Goal: Navigation & Orientation: Find specific page/section

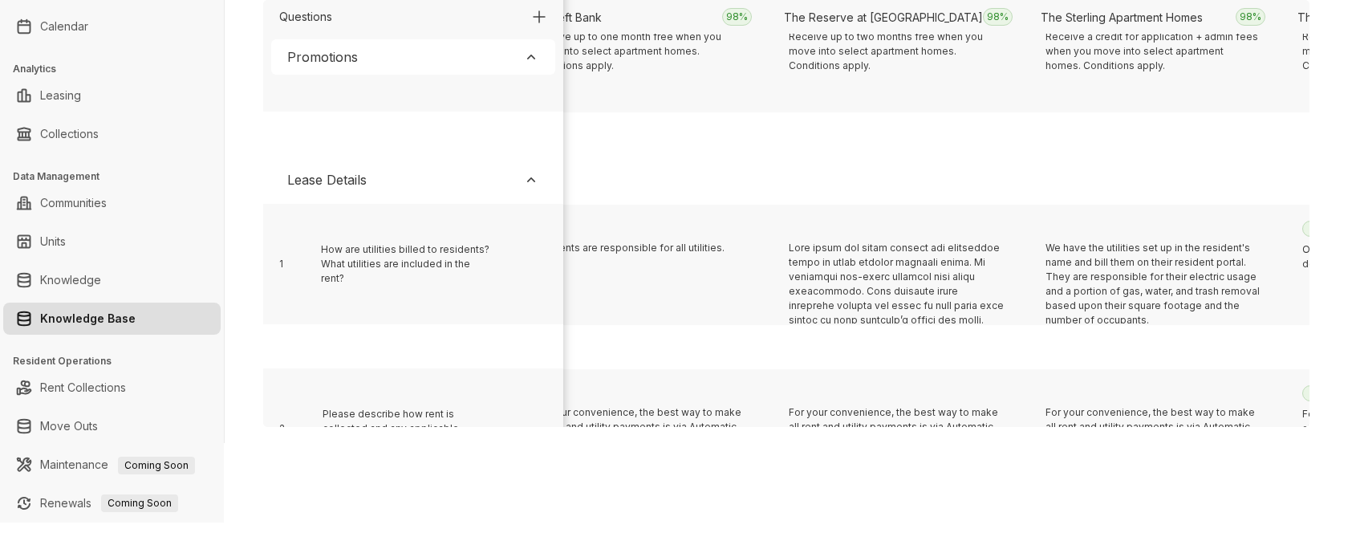
scroll to position [331, 7760]
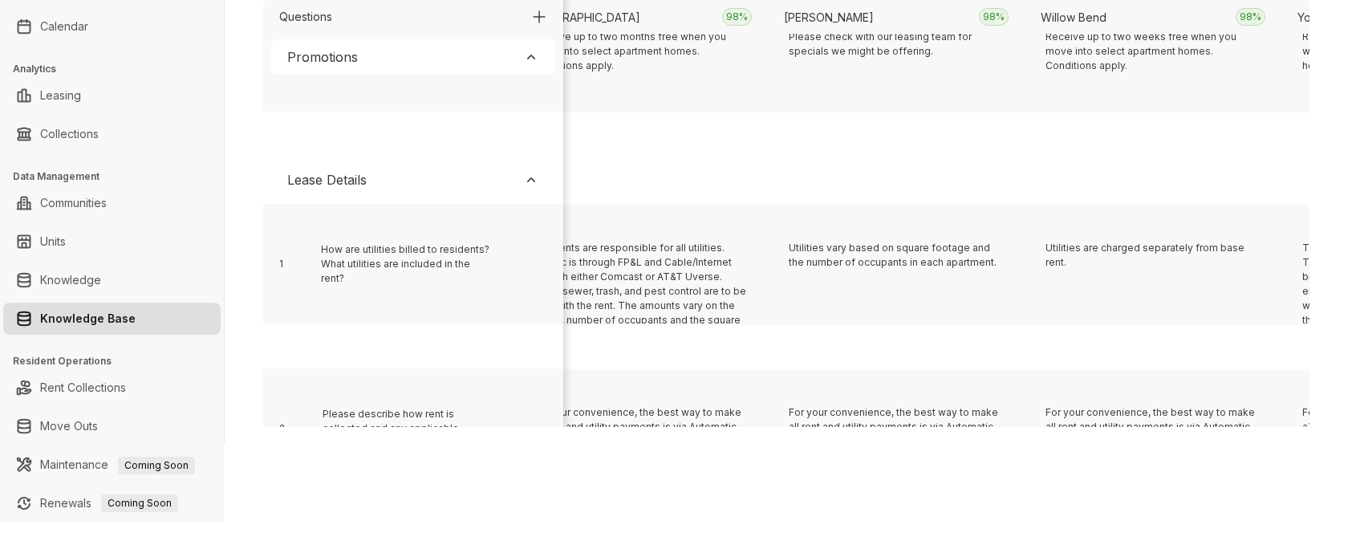
scroll to position [331, 2624]
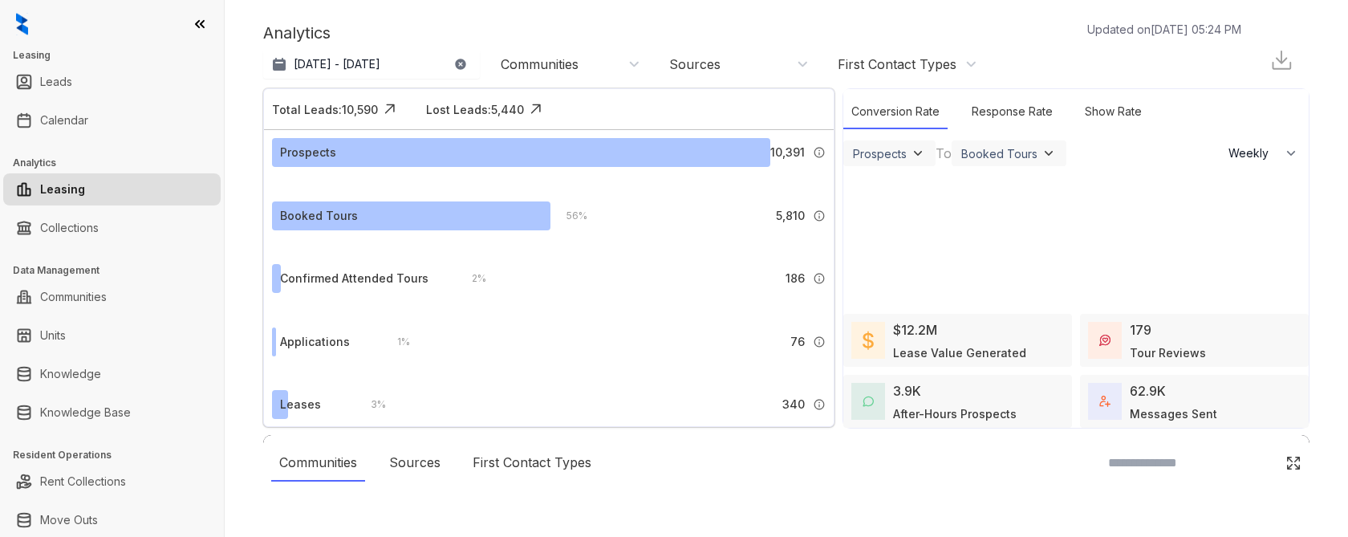
select select "******"
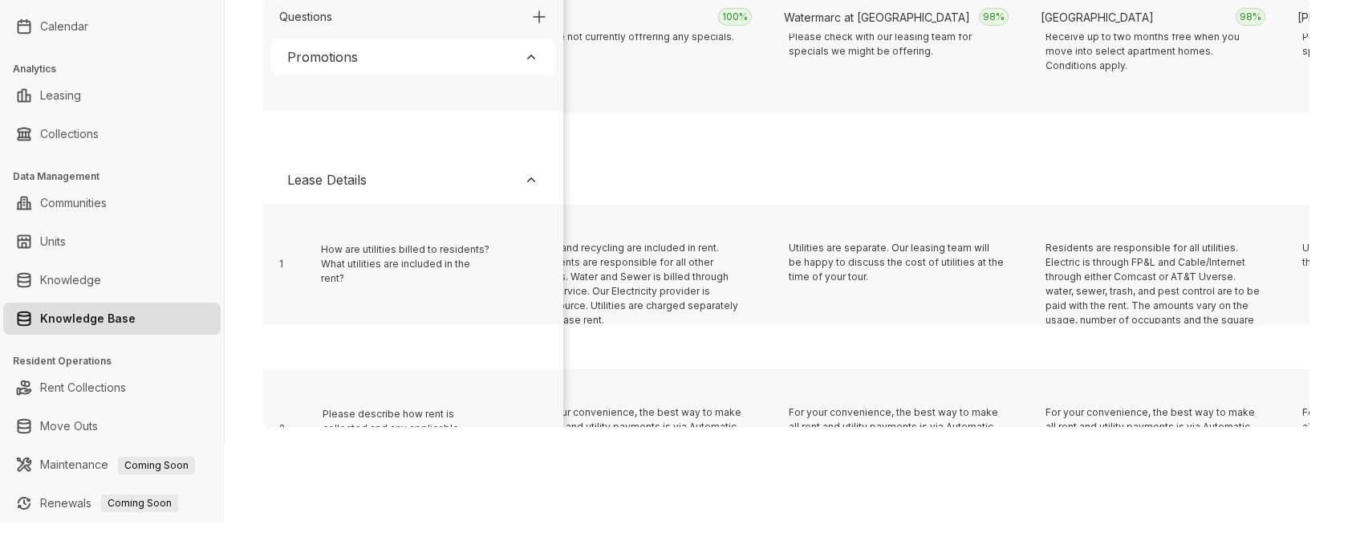
scroll to position [331, 6219]
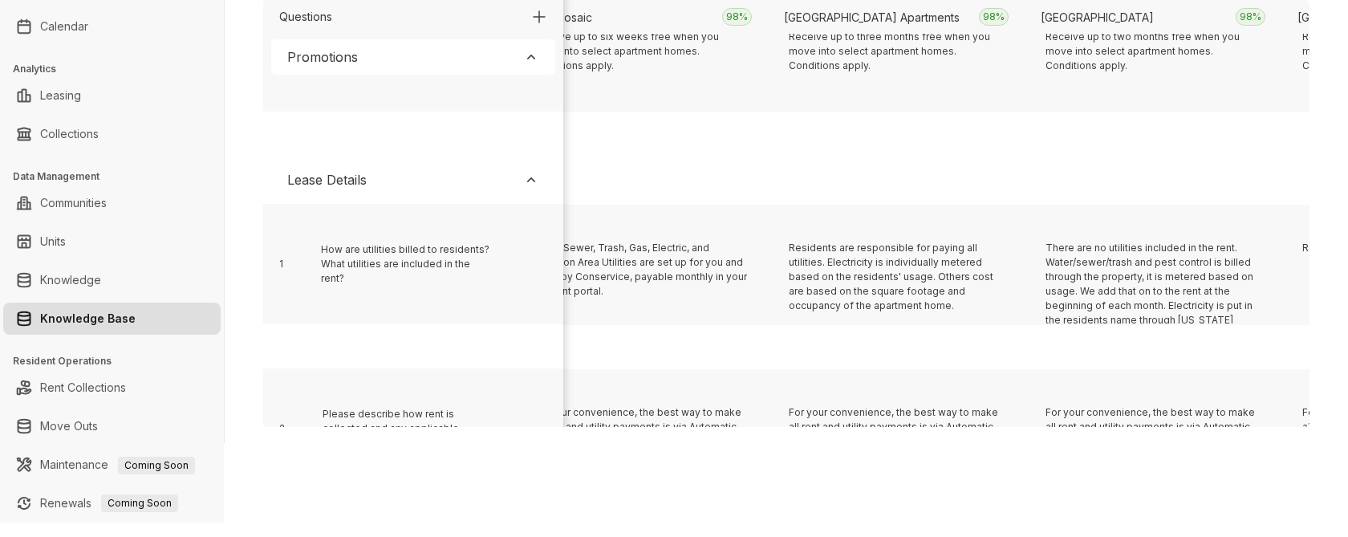
scroll to position [331, 8787]
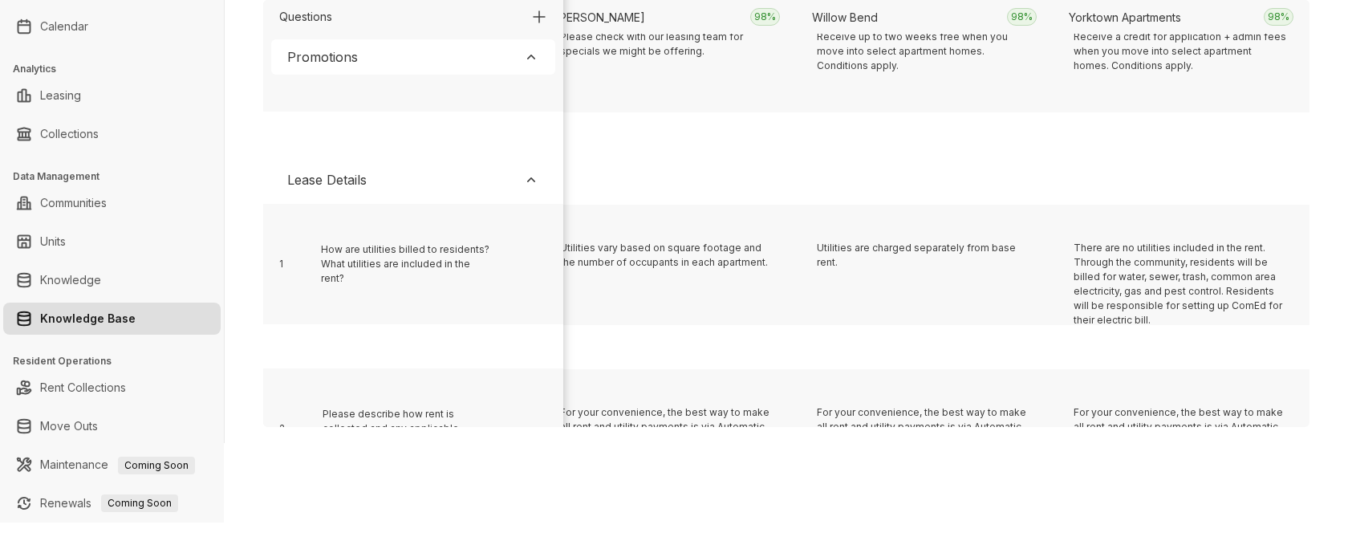
scroll to position [331, 9557]
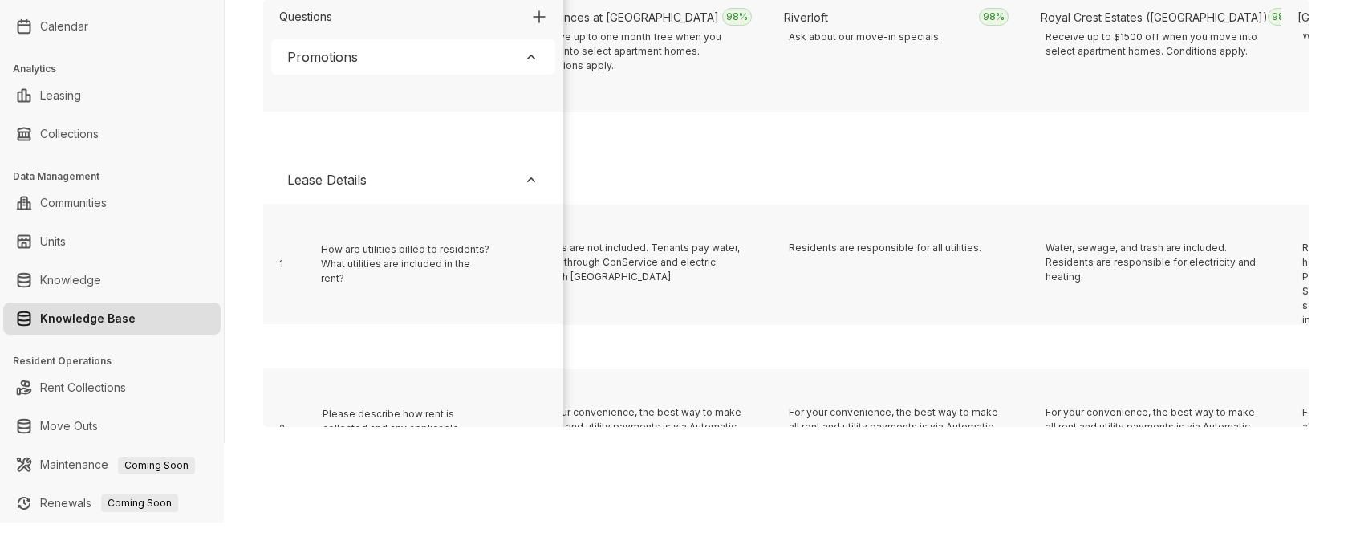
scroll to position [331, 15721]
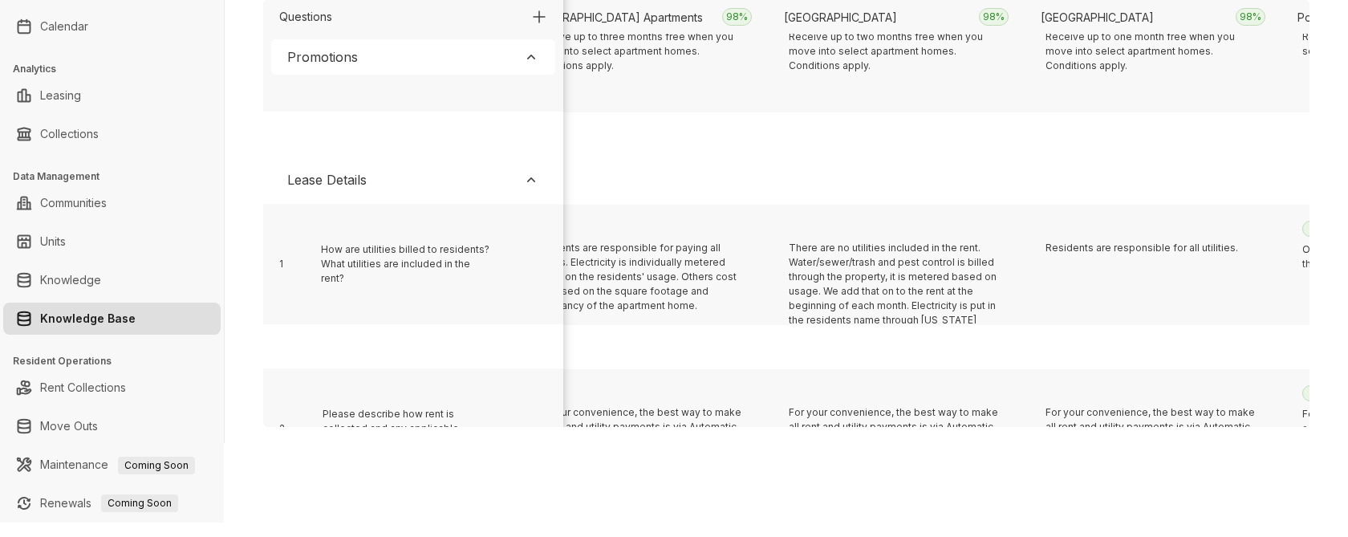
scroll to position [331, 14693]
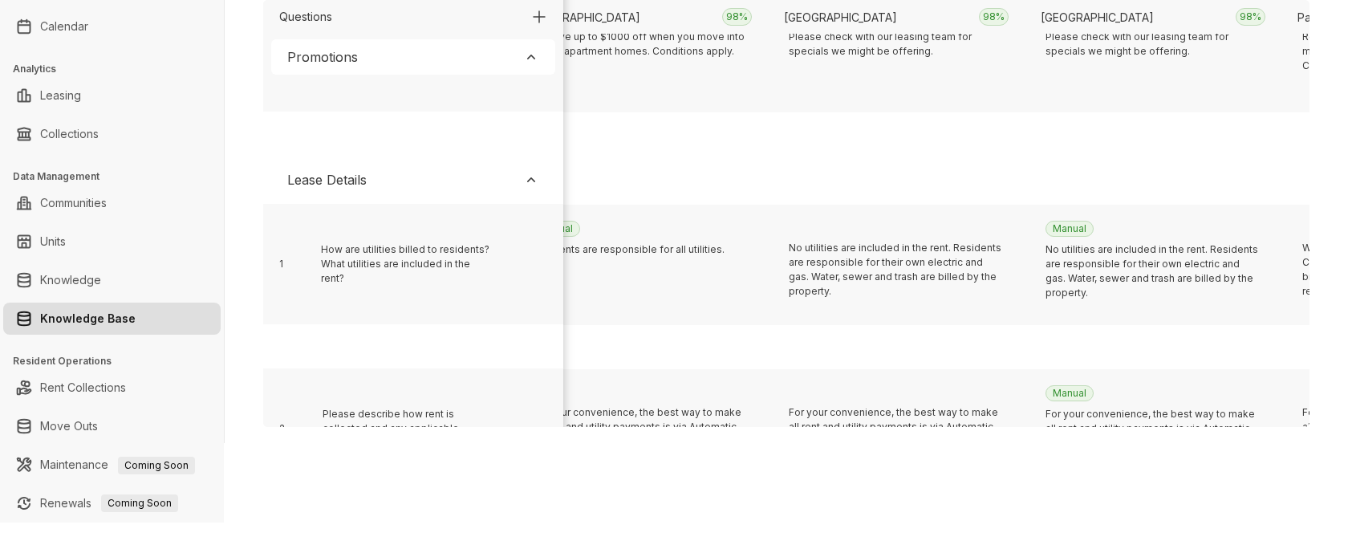
scroll to position [331, 2881]
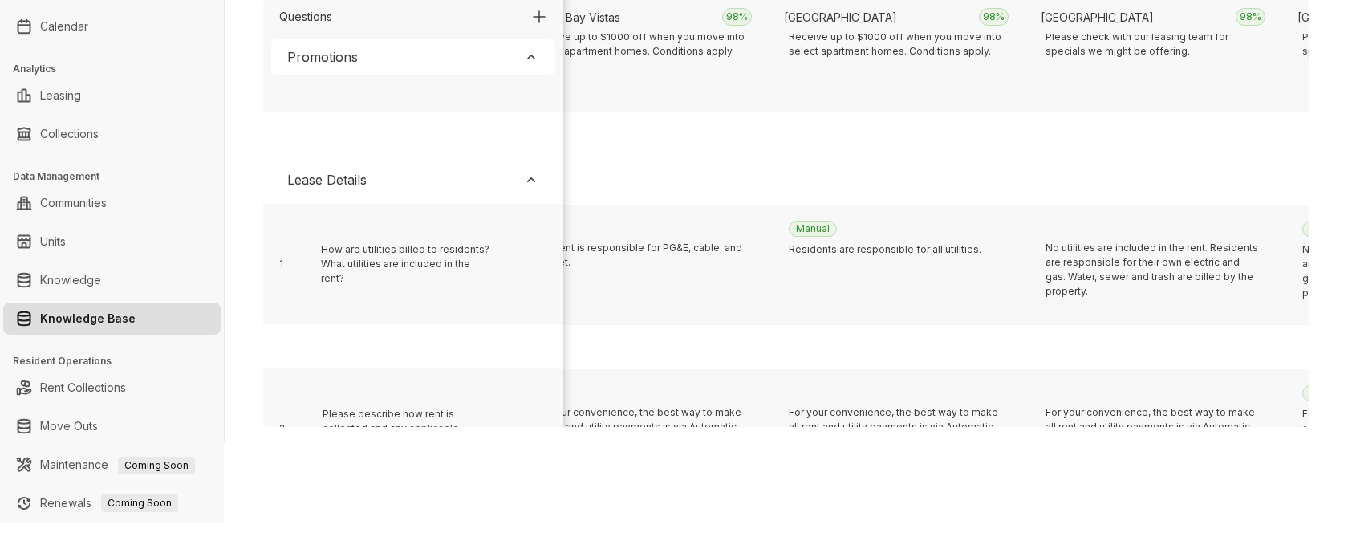
scroll to position [331, 4935]
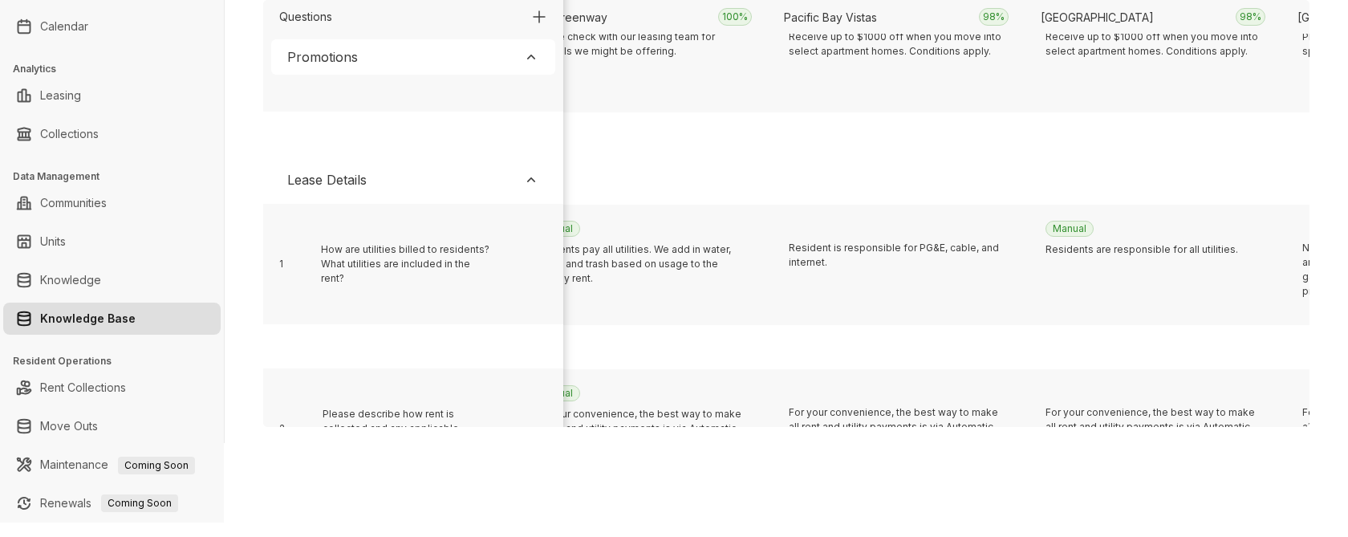
scroll to position [331, 6733]
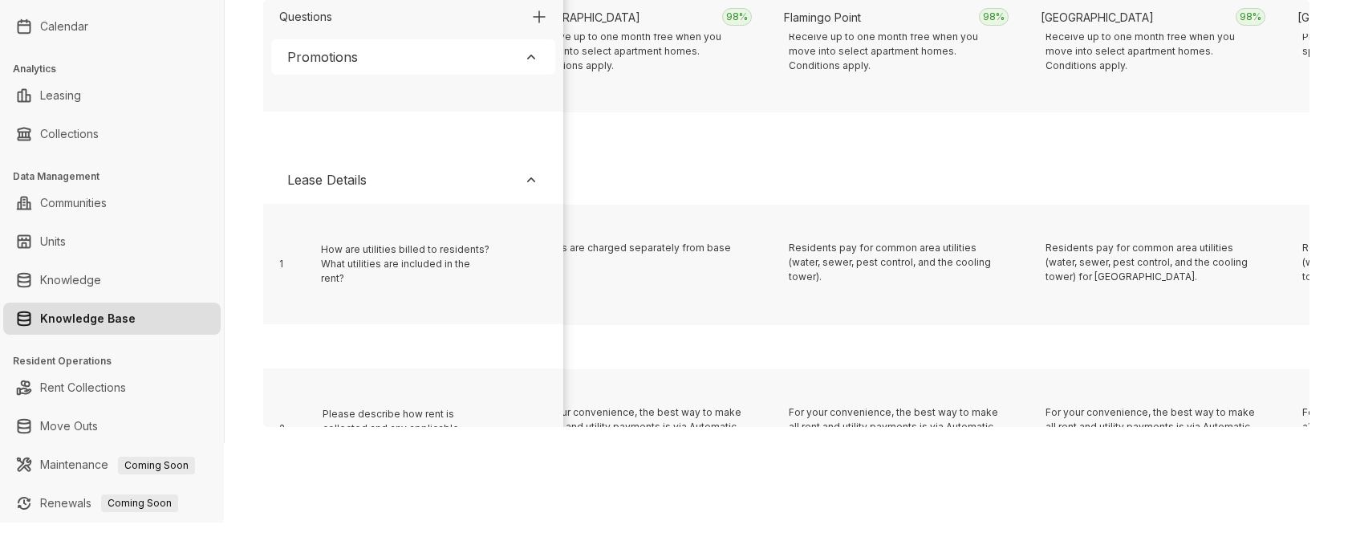
scroll to position [331, 313]
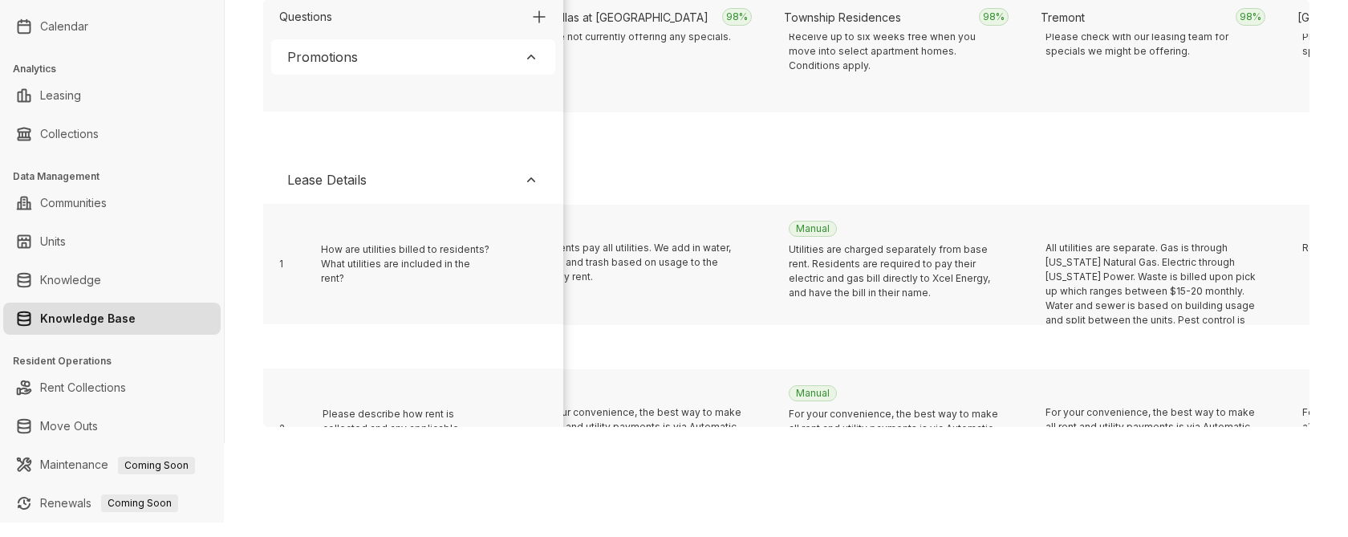
scroll to position [331, 14950]
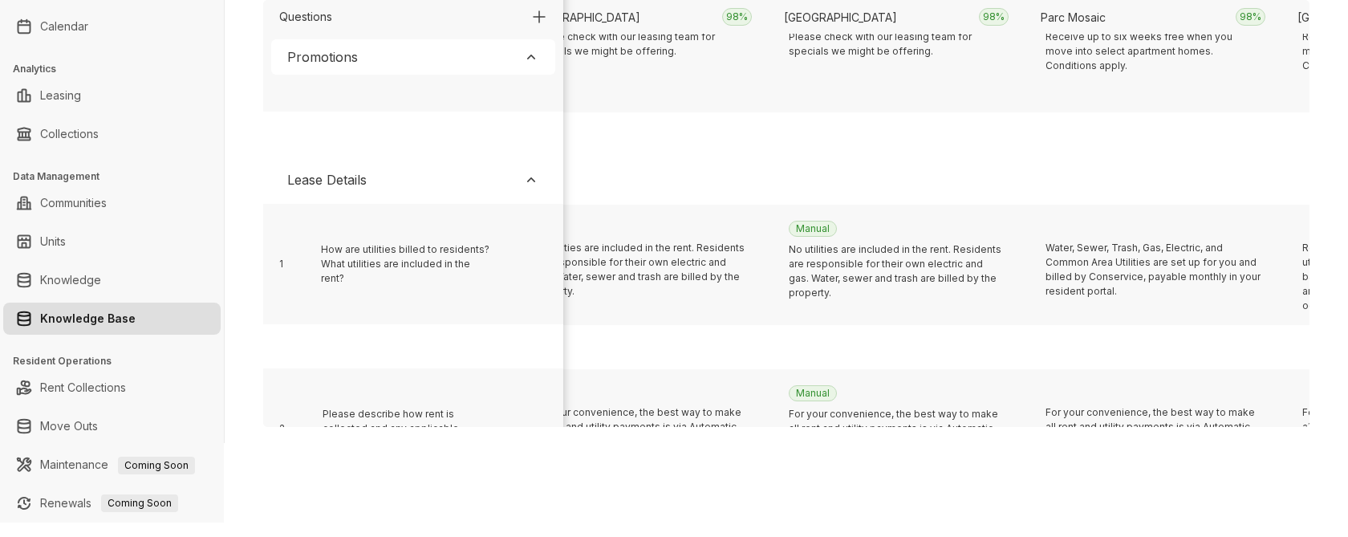
scroll to position [331, 2367]
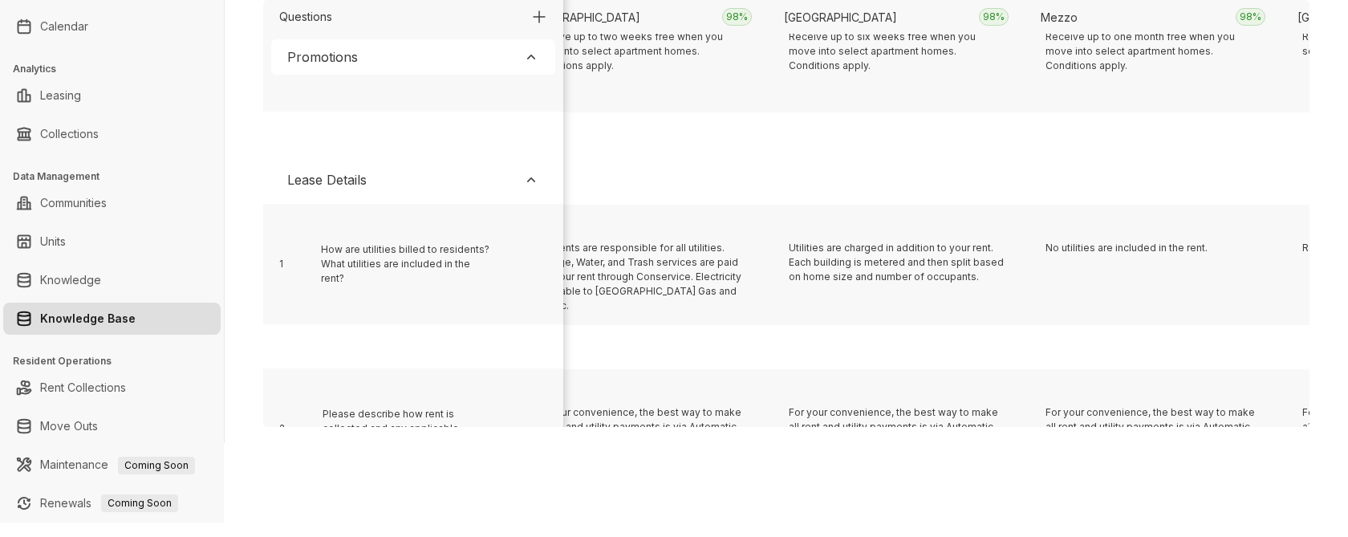
scroll to position [331, 9814]
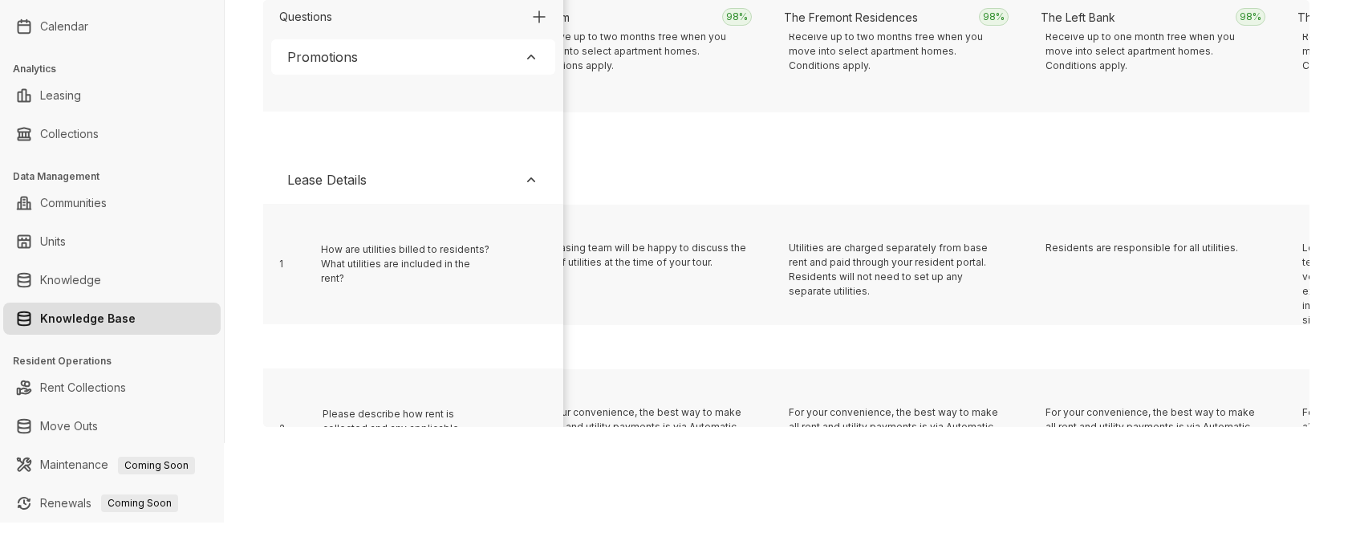
scroll to position [331, 18802]
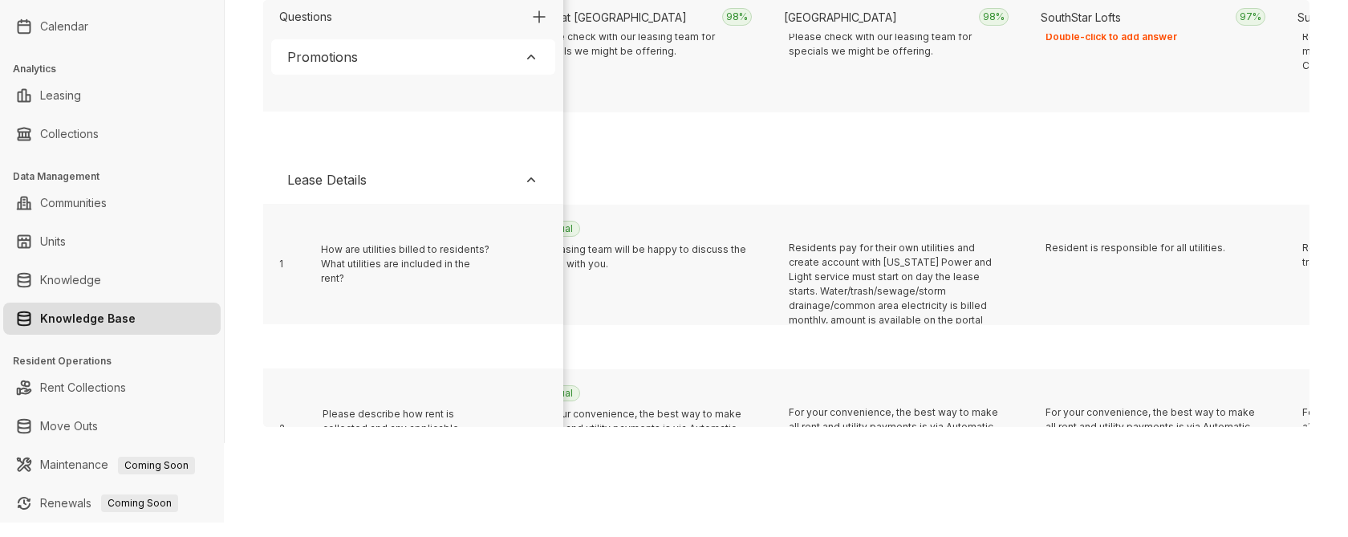
scroll to position [331, 1597]
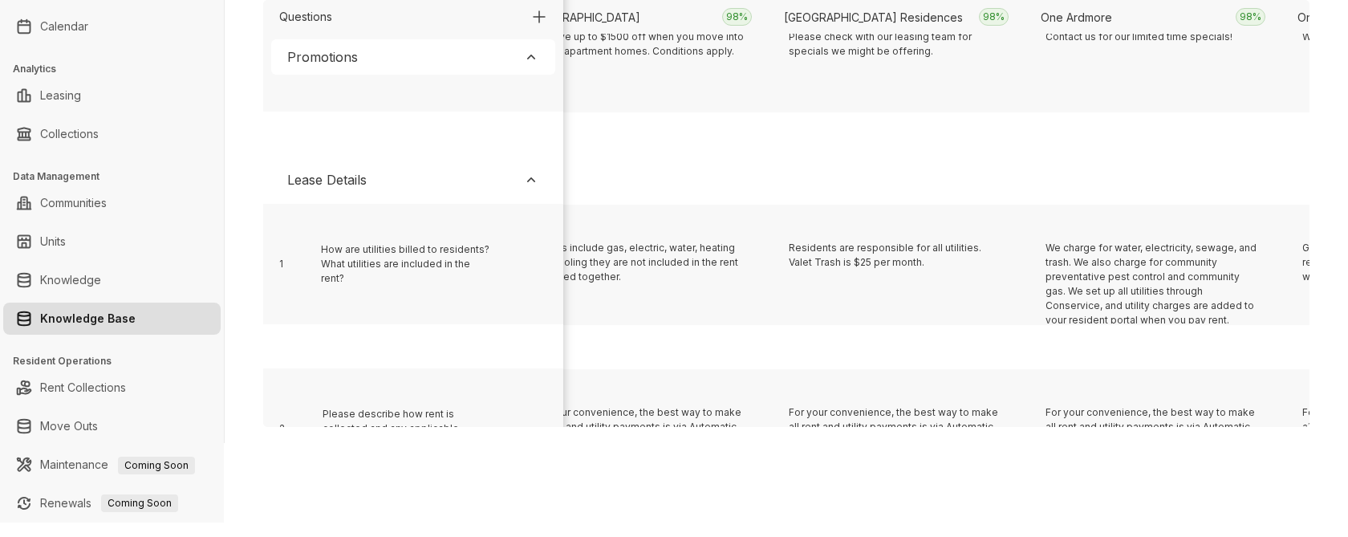
scroll to position [331, 5192]
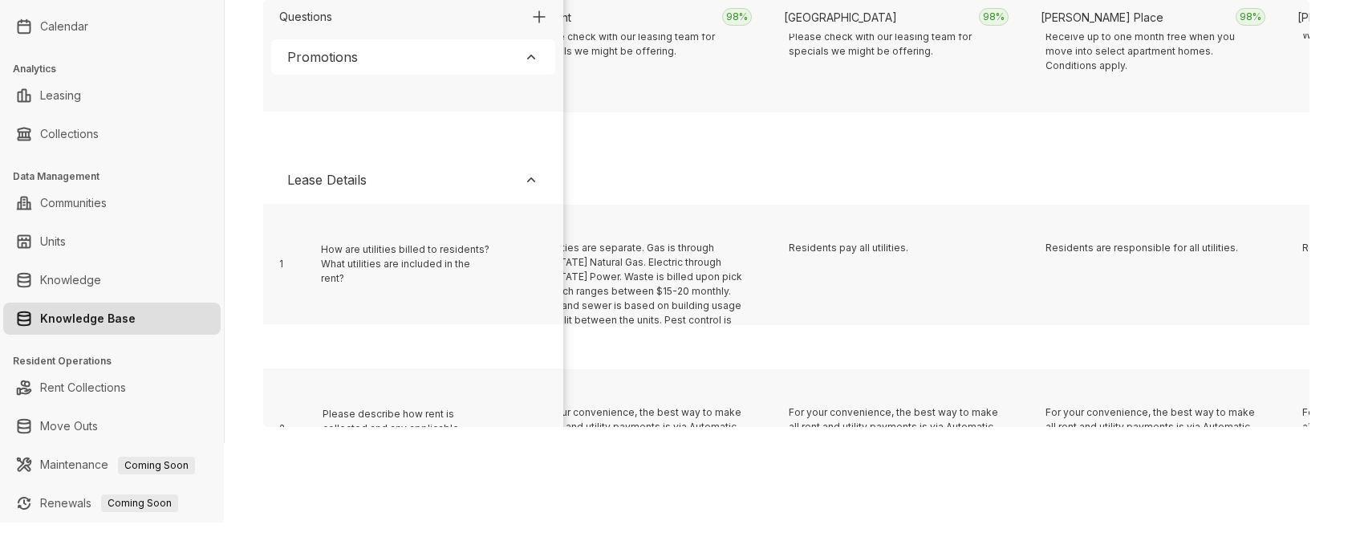
scroll to position [331, 12639]
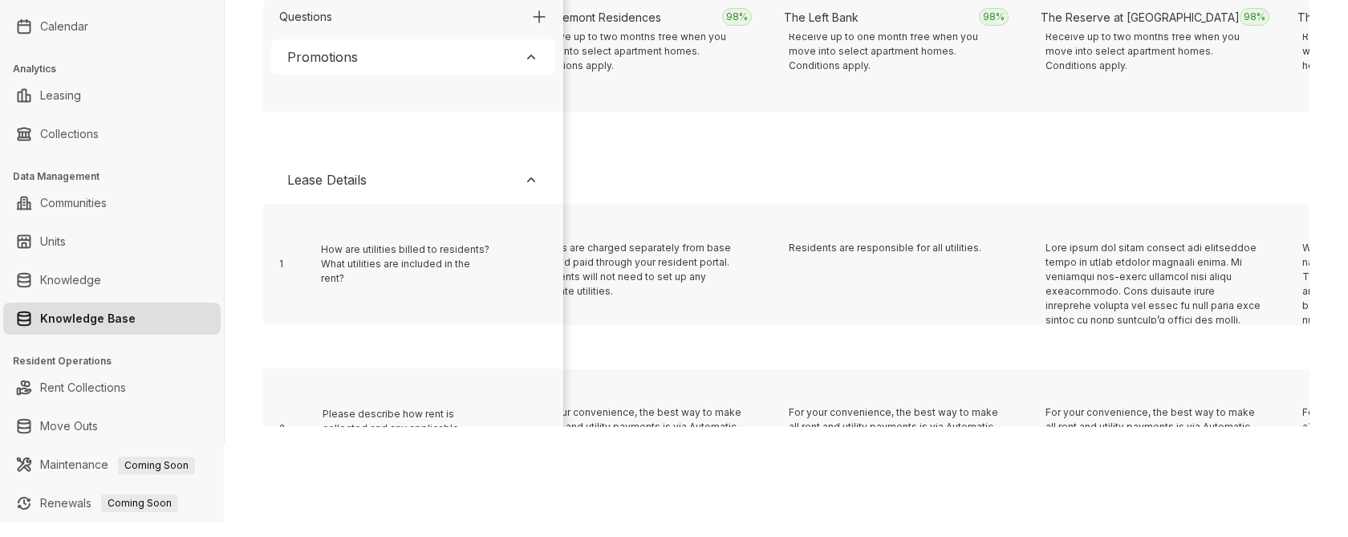
scroll to position [331, 1340]
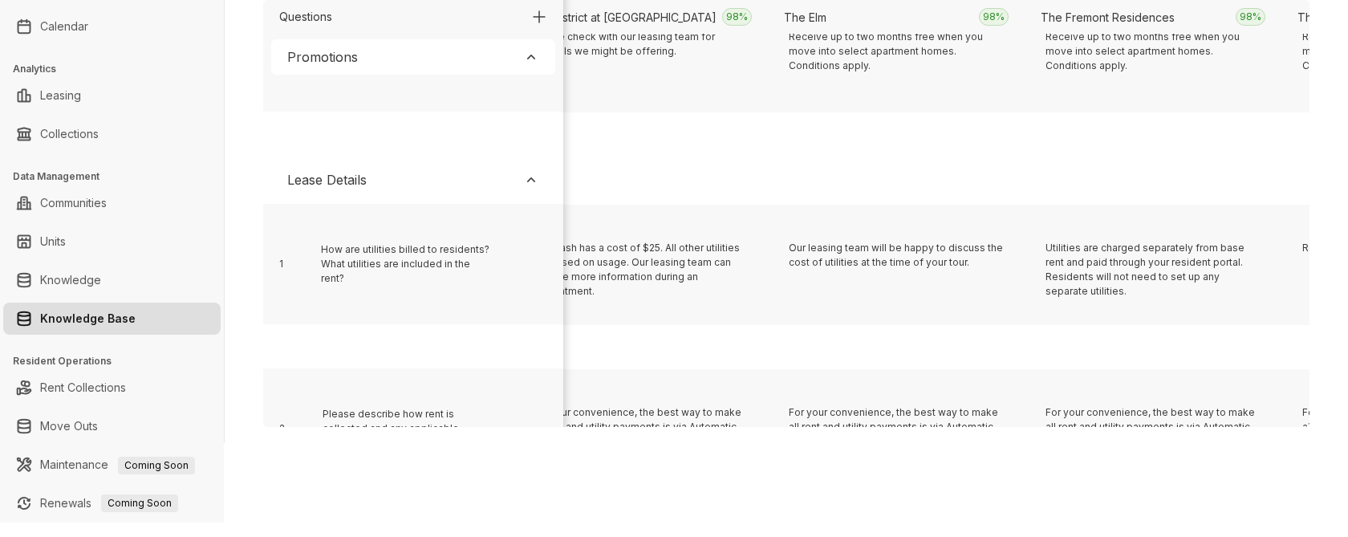
scroll to position [331, 18545]
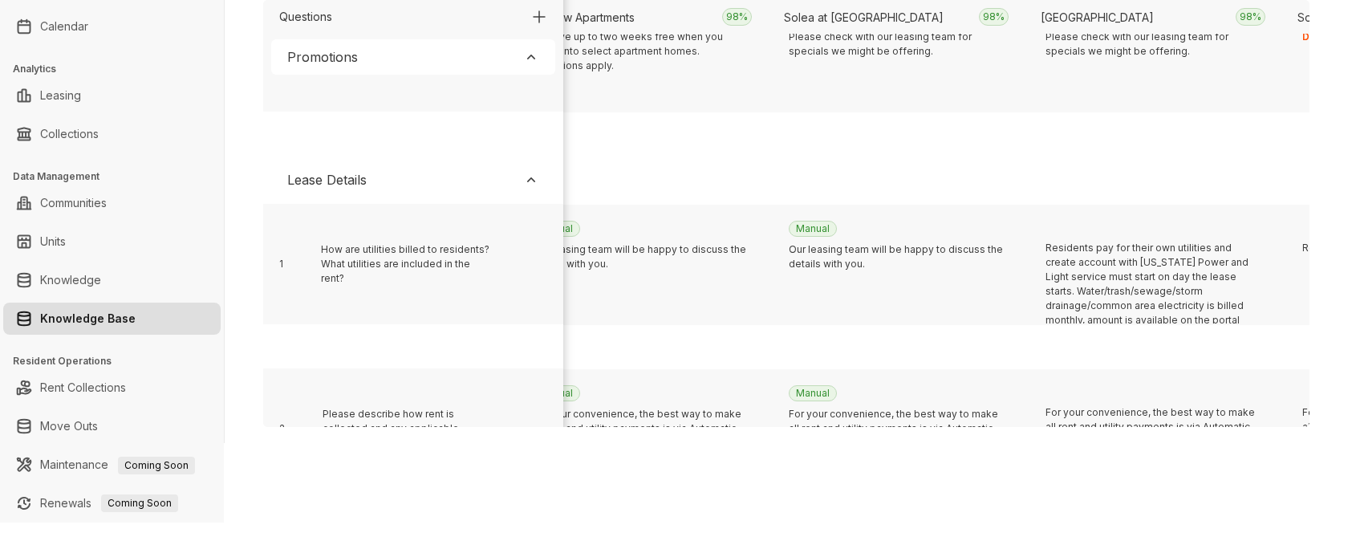
scroll to position [331, 17261]
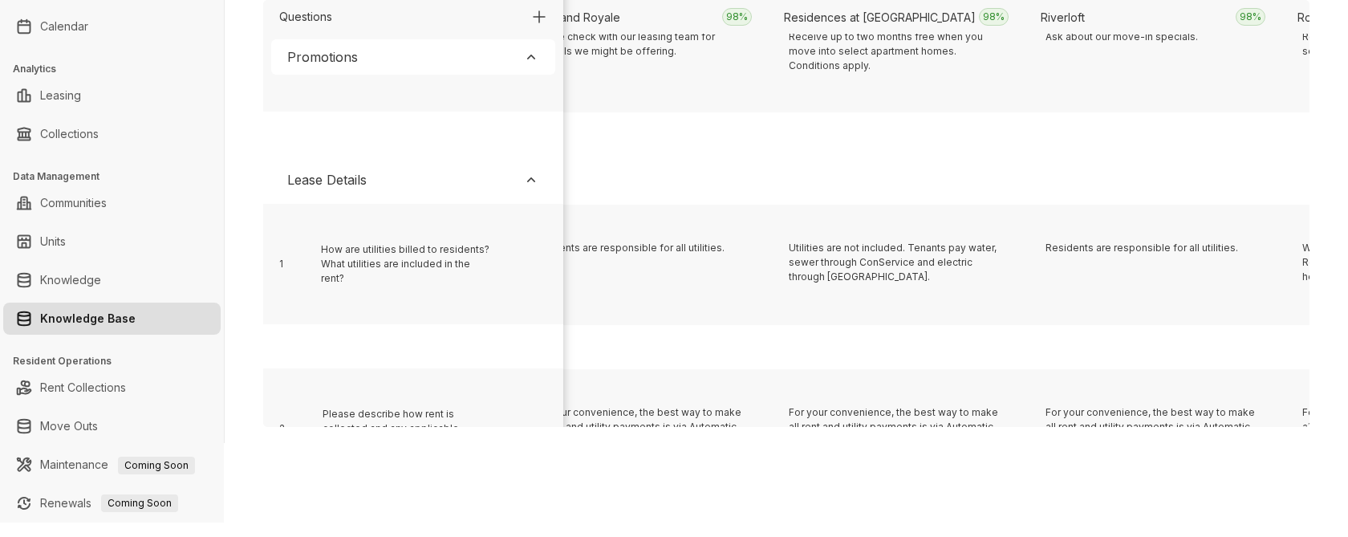
scroll to position [331, 15207]
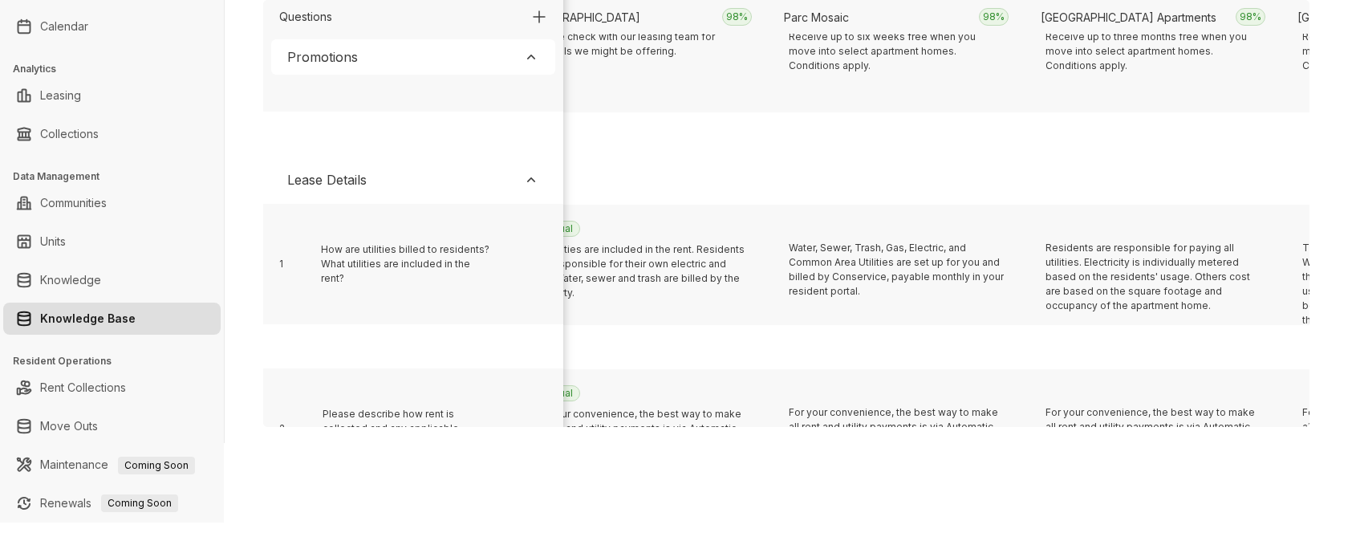
scroll to position [331, 11098]
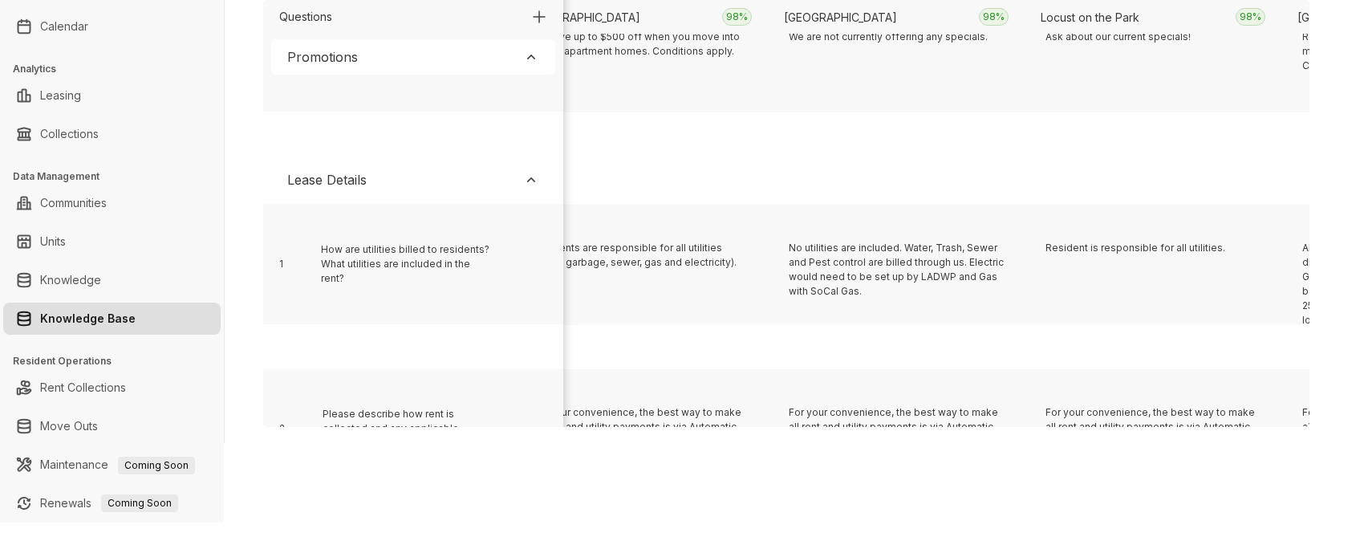
scroll to position [331, 5449]
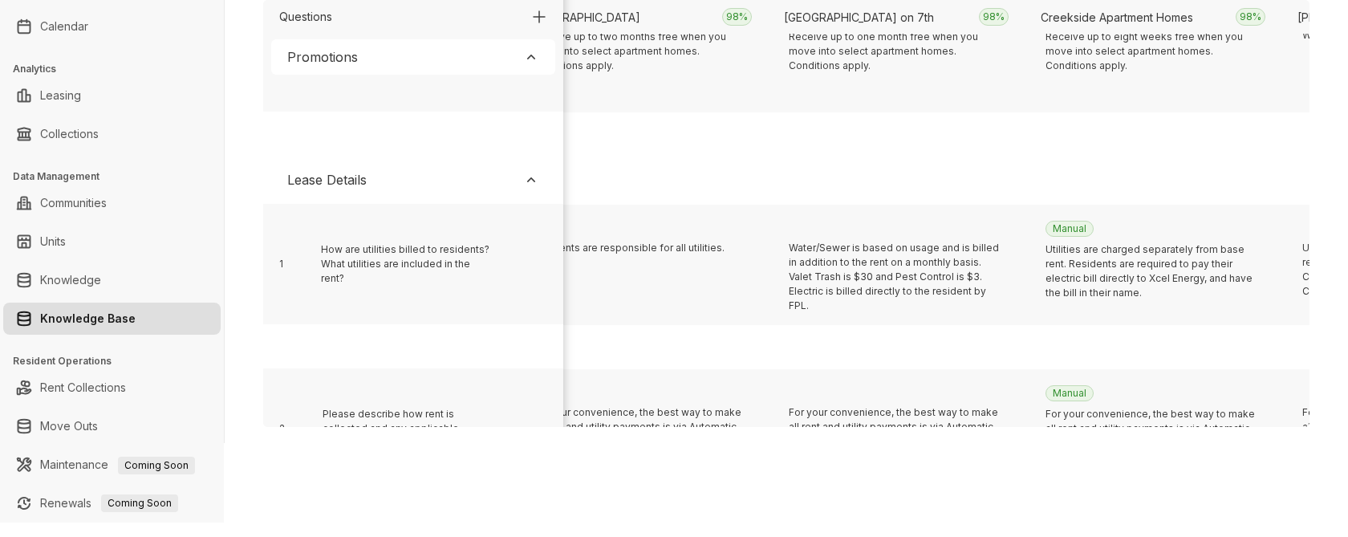
scroll to position [331, 3394]
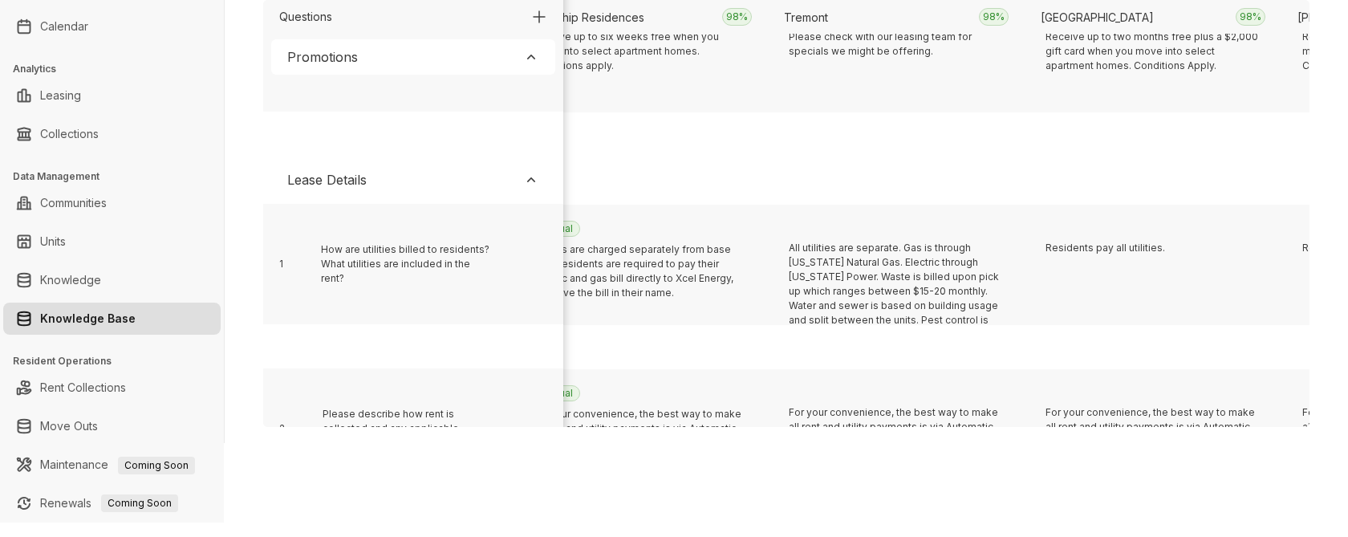
scroll to position [331, 19829]
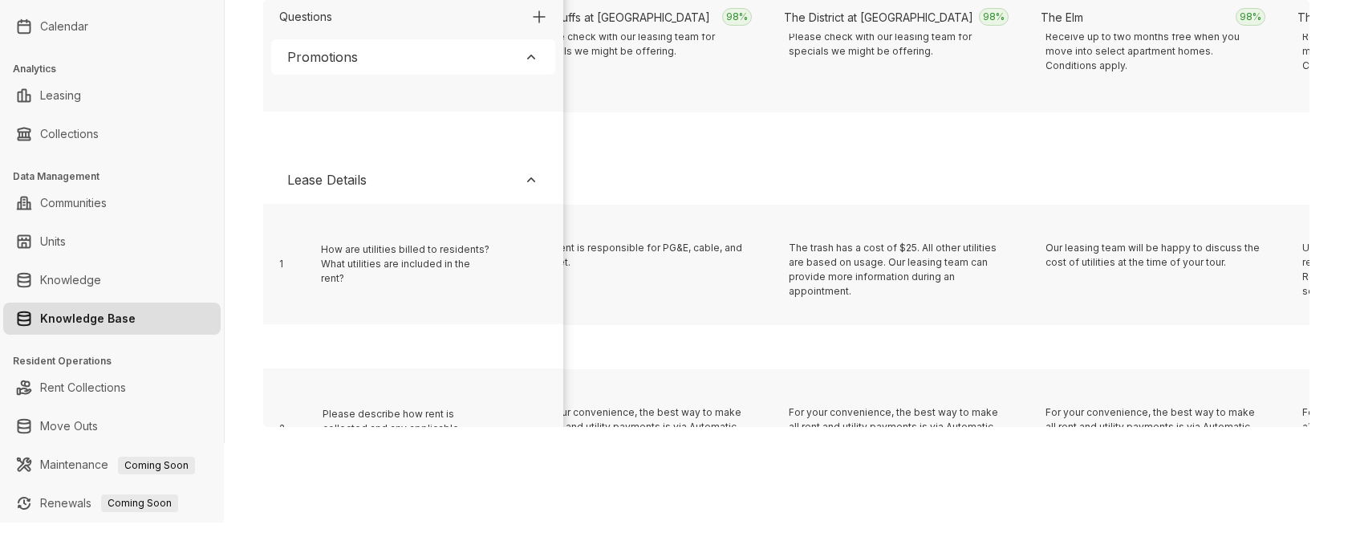
scroll to position [331, 12896]
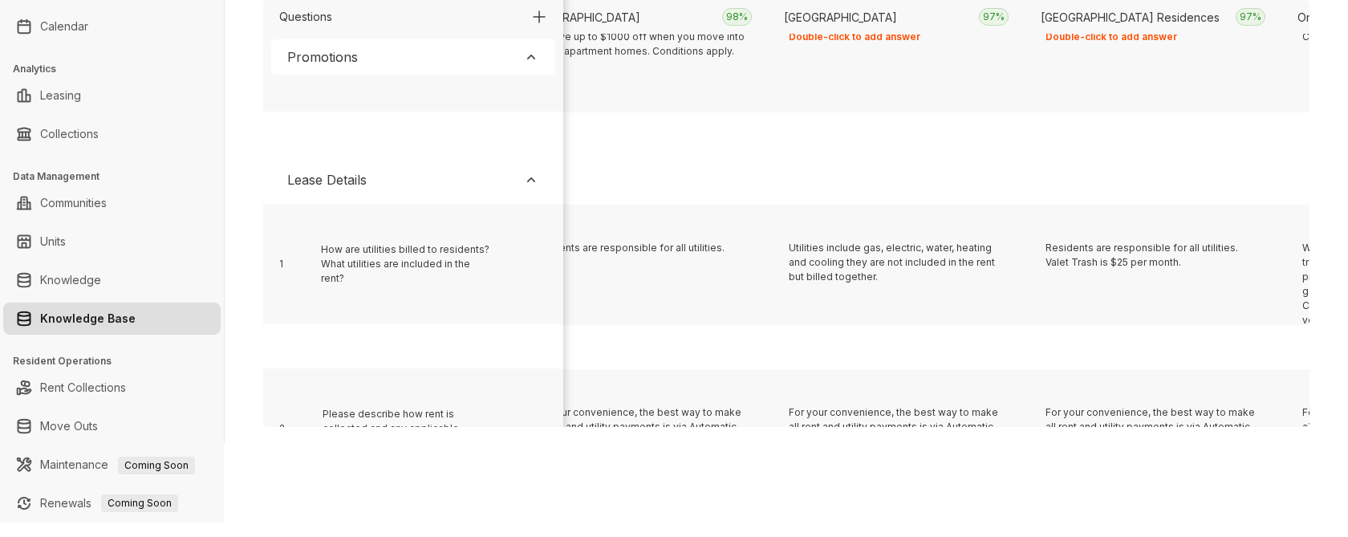
scroll to position [331, 3651]
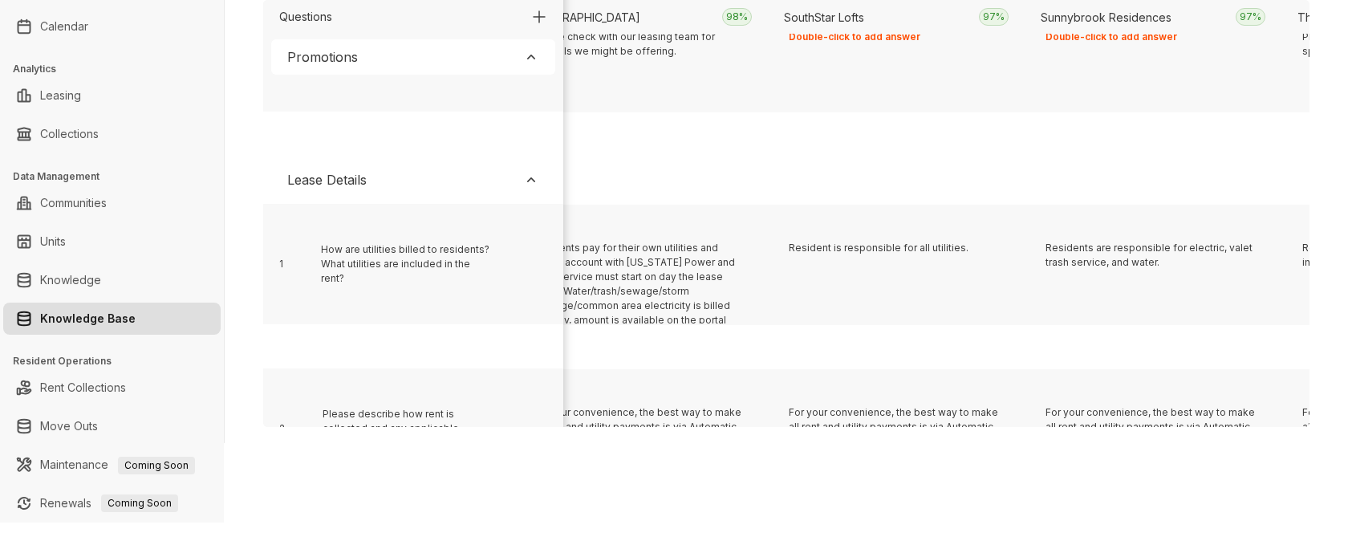
scroll to position [331, 7246]
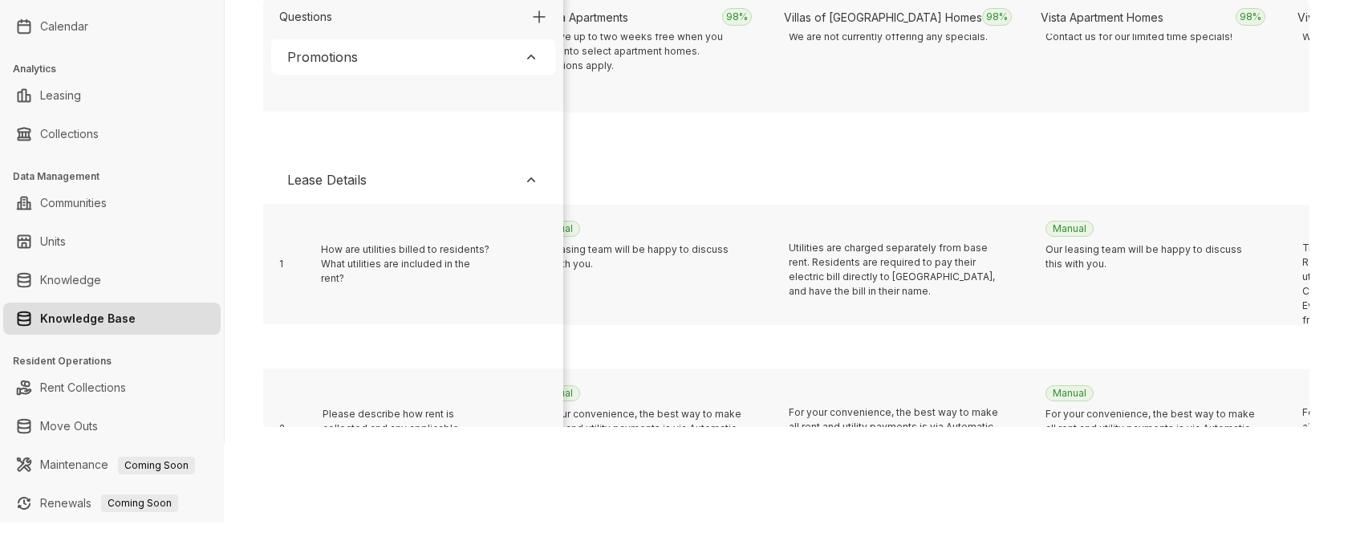
scroll to position [331, 4678]
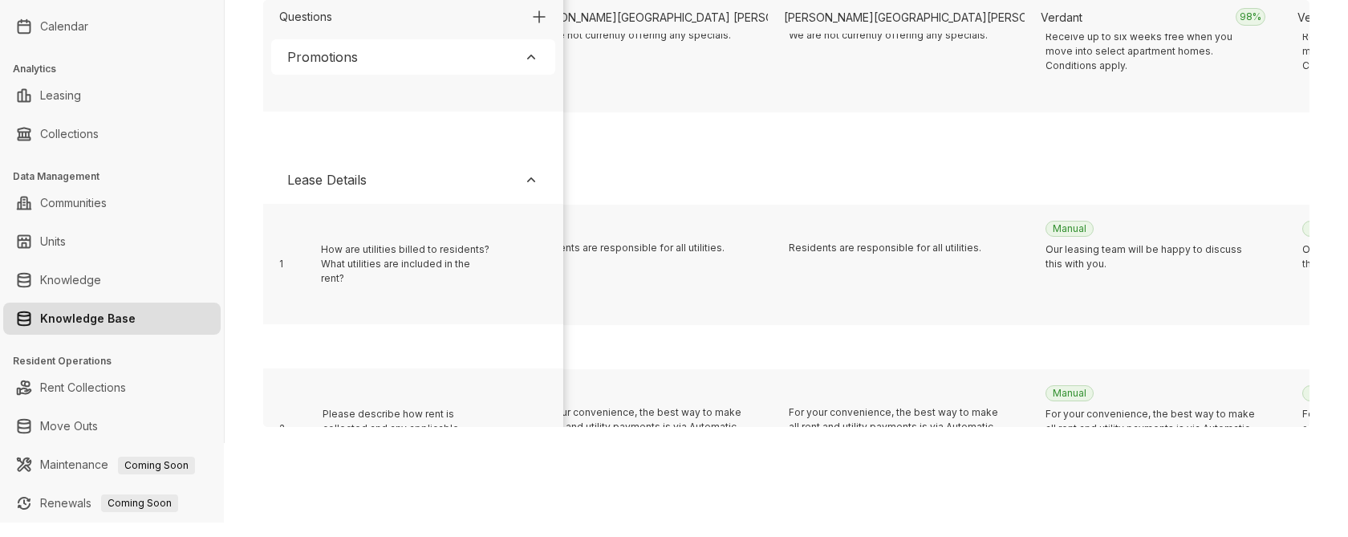
scroll to position [331, 15977]
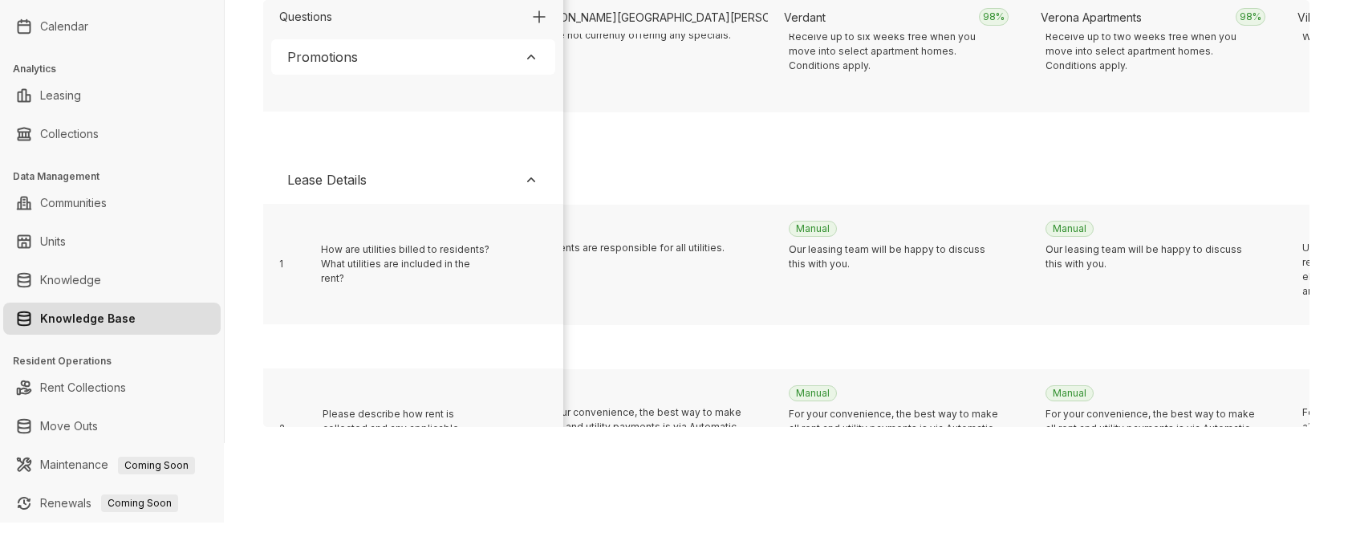
scroll to position [331, 1854]
